Goal: Task Accomplishment & Management: Manage account settings

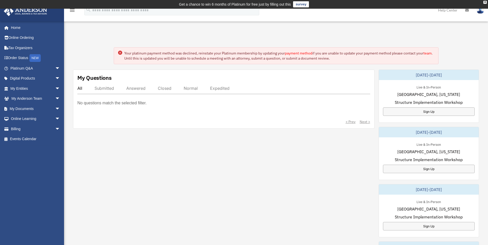
click at [302, 53] on link "payment method" at bounding box center [298, 53] width 27 height 5
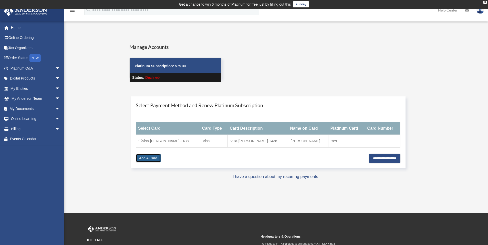
click at [150, 158] on link "Add A Card" at bounding box center [148, 158] width 25 height 9
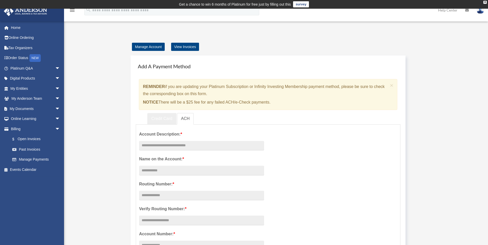
click at [158, 118] on link "Credit Card" at bounding box center [161, 119] width 29 height 12
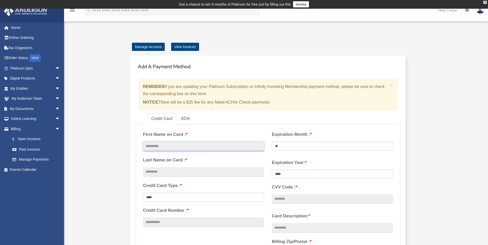
click at [184, 148] on input "text" at bounding box center [203, 147] width 121 height 10
